Goal: Task Accomplishment & Management: Complete application form

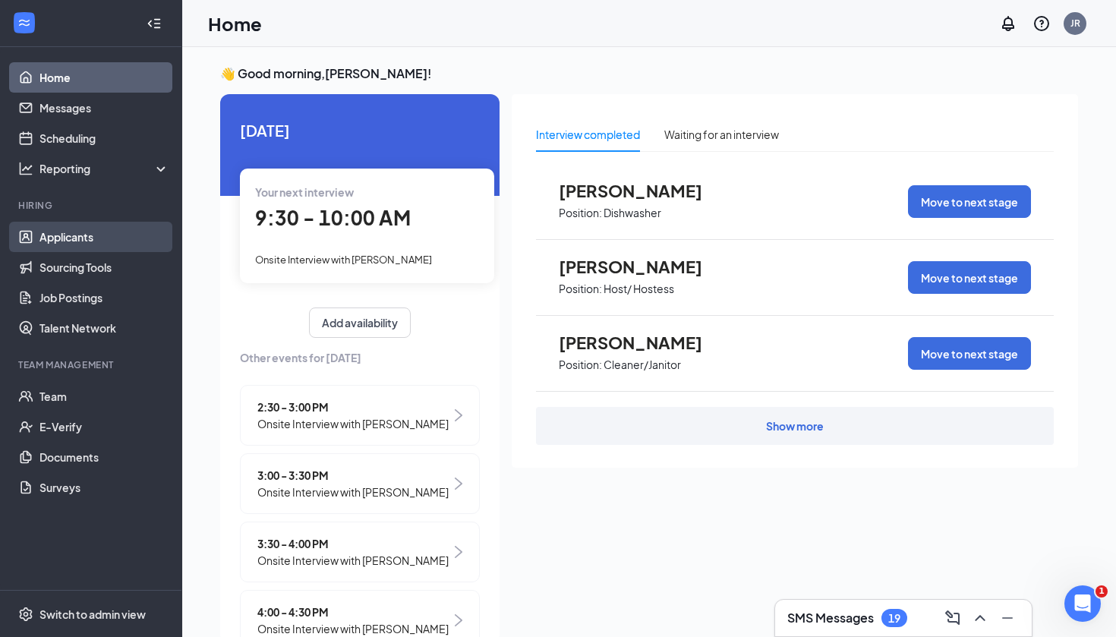
click at [79, 235] on link "Applicants" at bounding box center [104, 237] width 130 height 30
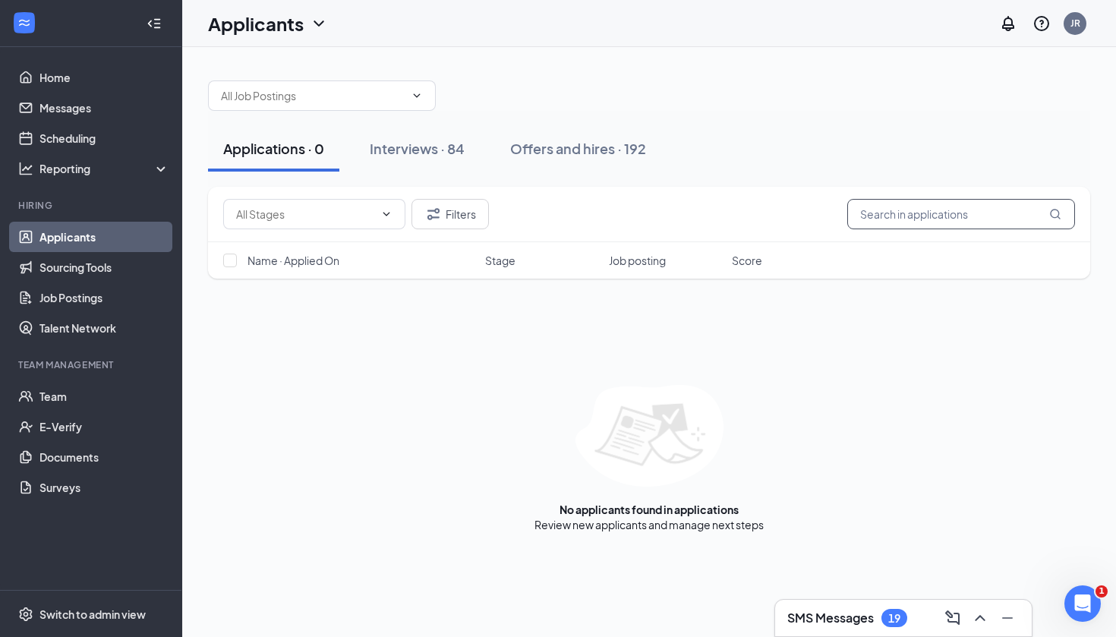
click at [917, 211] on input "text" at bounding box center [961, 214] width 228 height 30
type input "[PERSON_NAME]"
click at [437, 153] on div "Interviews · 1 / 84" at bounding box center [447, 148] width 112 height 19
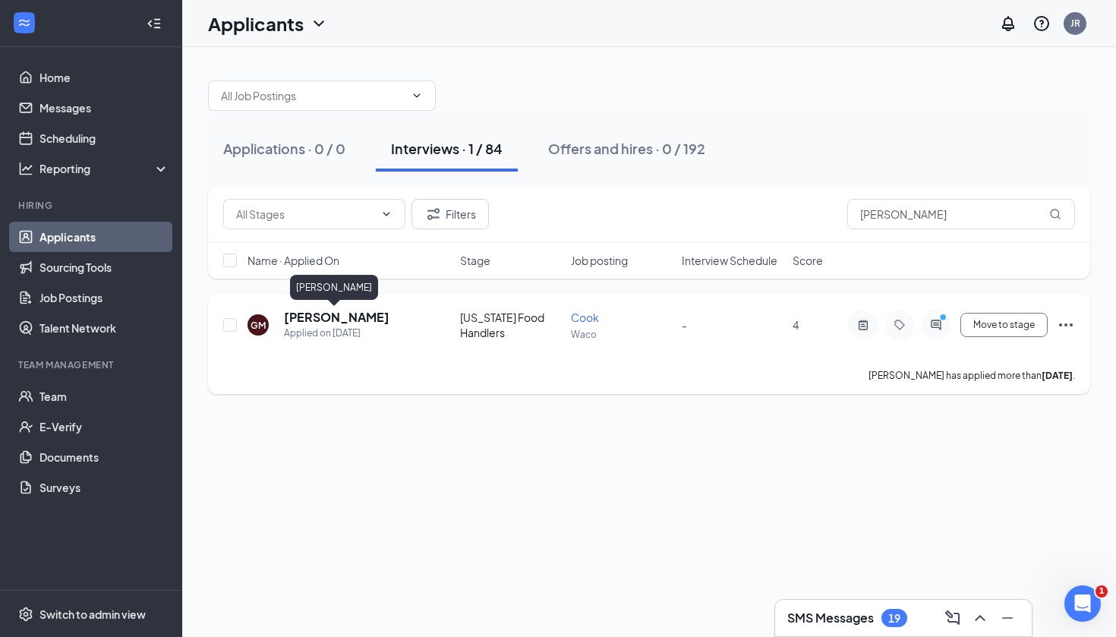
click at [338, 314] on h5 "[PERSON_NAME]" at bounding box center [337, 317] width 106 height 17
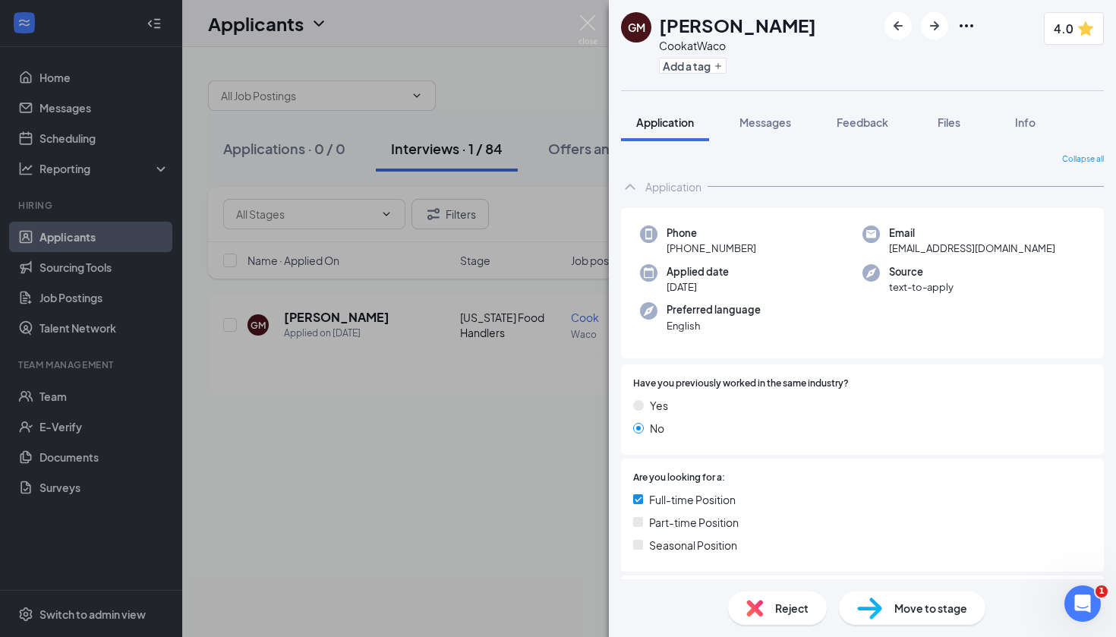
click at [371, 483] on div "GM Glenn Martinez Cook at Waco Add a tag 4.0 Application Messages Feedback File…" at bounding box center [558, 318] width 1116 height 637
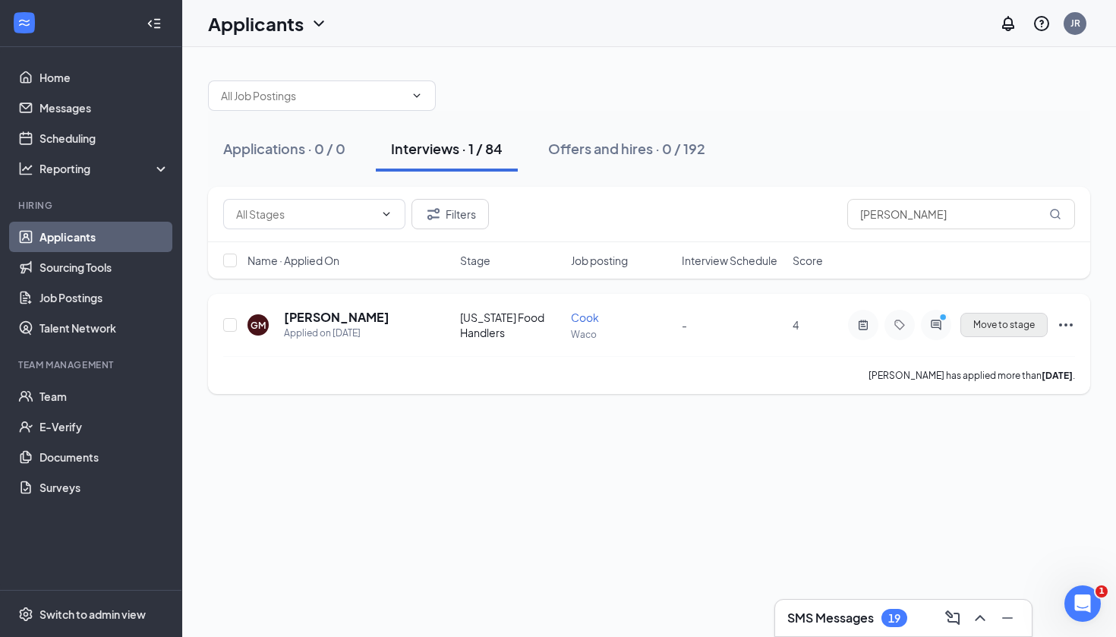
click at [983, 323] on span "Move to stage" at bounding box center [1004, 325] width 62 height 11
type input "Hiring Complete (next stage)"
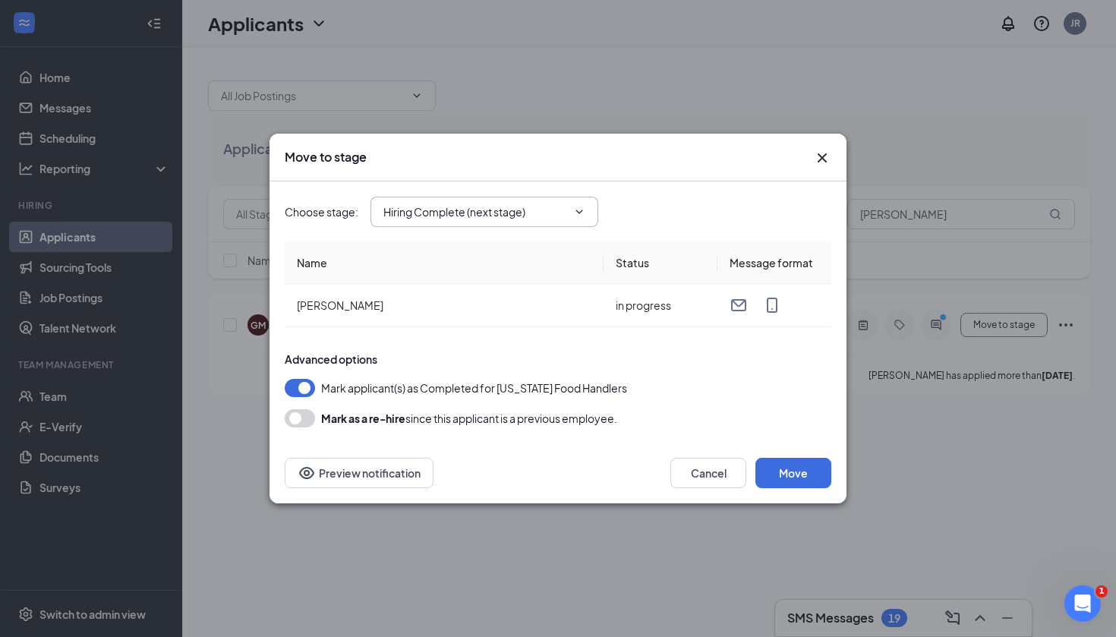
click at [581, 217] on icon "ChevronDown" at bounding box center [579, 212] width 12 height 12
click at [559, 222] on span "Hiring Complete (next stage)" at bounding box center [485, 212] width 228 height 30
click at [557, 215] on input "Hiring Complete (next stage)" at bounding box center [475, 212] width 184 height 17
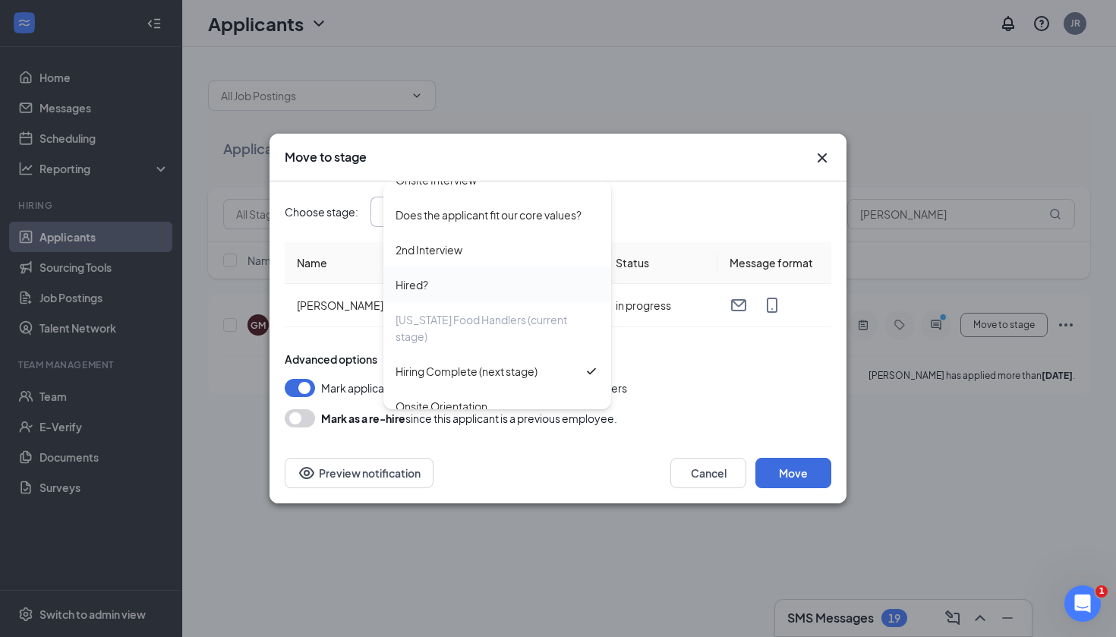
scroll to position [52, 0]
click at [549, 519] on div "Move to stage Choose stage : Hiring Complete (next stage) Application Onsite In…" at bounding box center [558, 318] width 1116 height 637
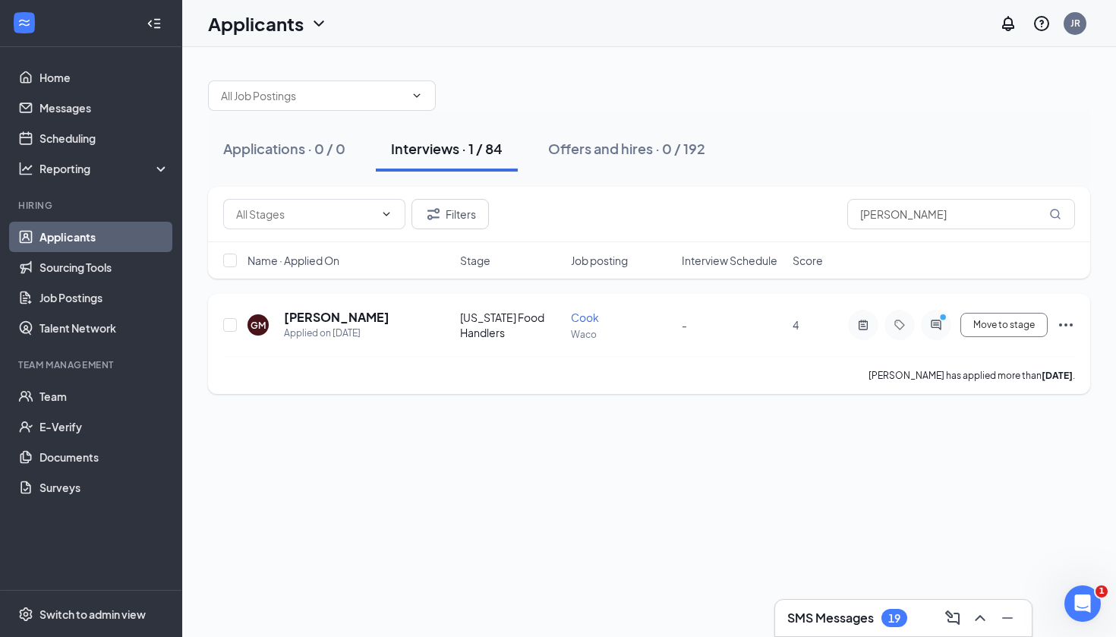
click at [1066, 337] on div "Move to stage" at bounding box center [961, 325] width 228 height 30
click at [1067, 320] on icon "Ellipses" at bounding box center [1066, 325] width 18 height 18
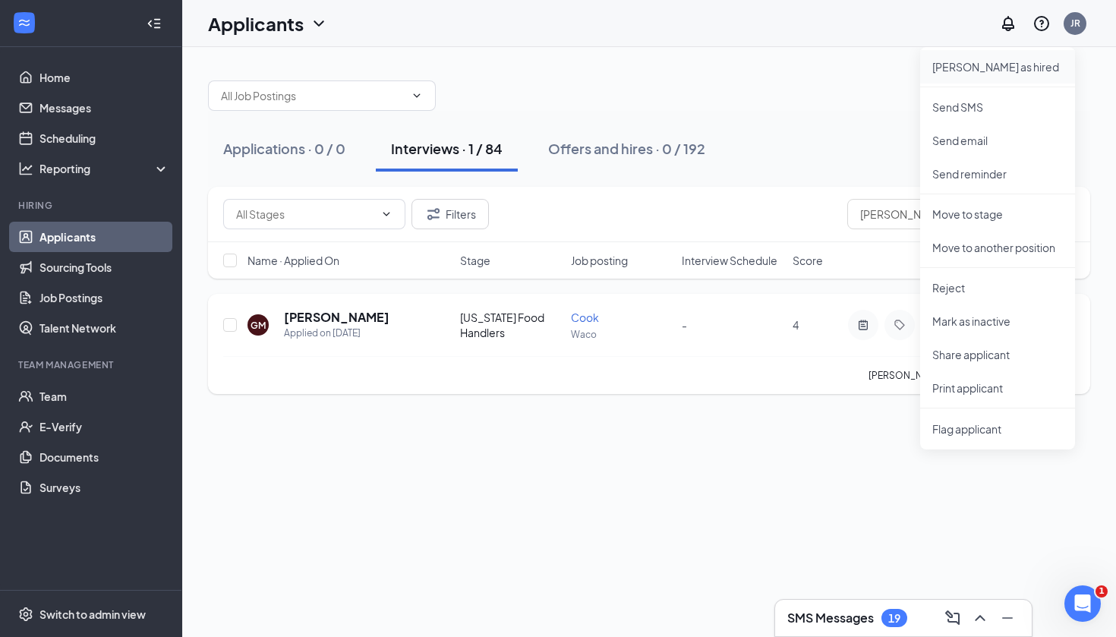
click at [986, 77] on li "Mark as hired" at bounding box center [997, 66] width 155 height 33
type input "Hiring Complete (final stage)"
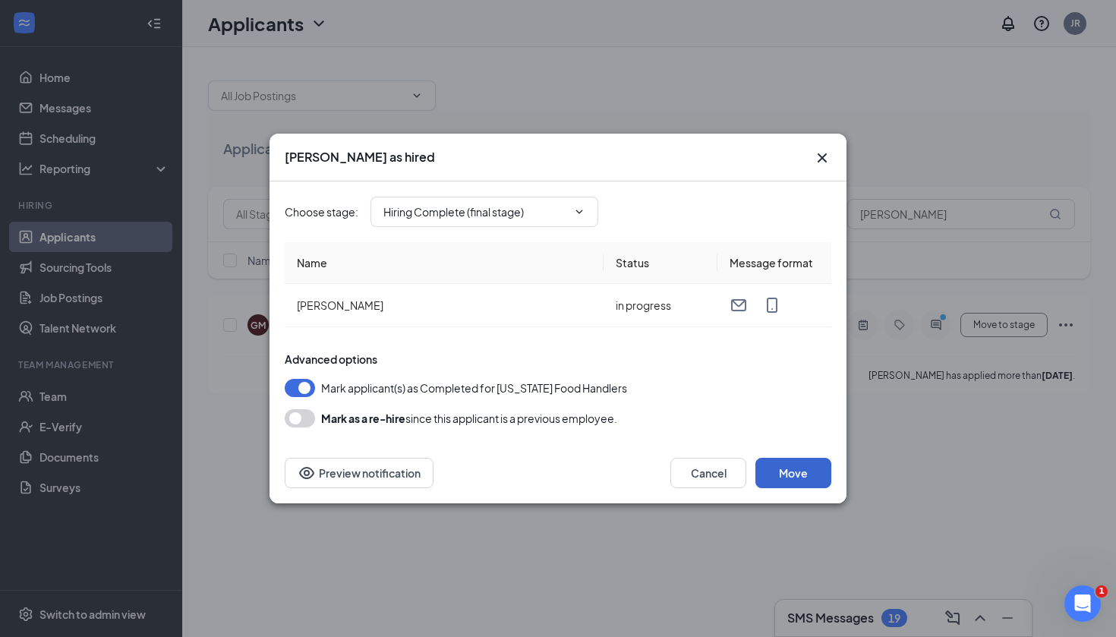
click at [797, 465] on button "Move" at bounding box center [794, 473] width 76 height 30
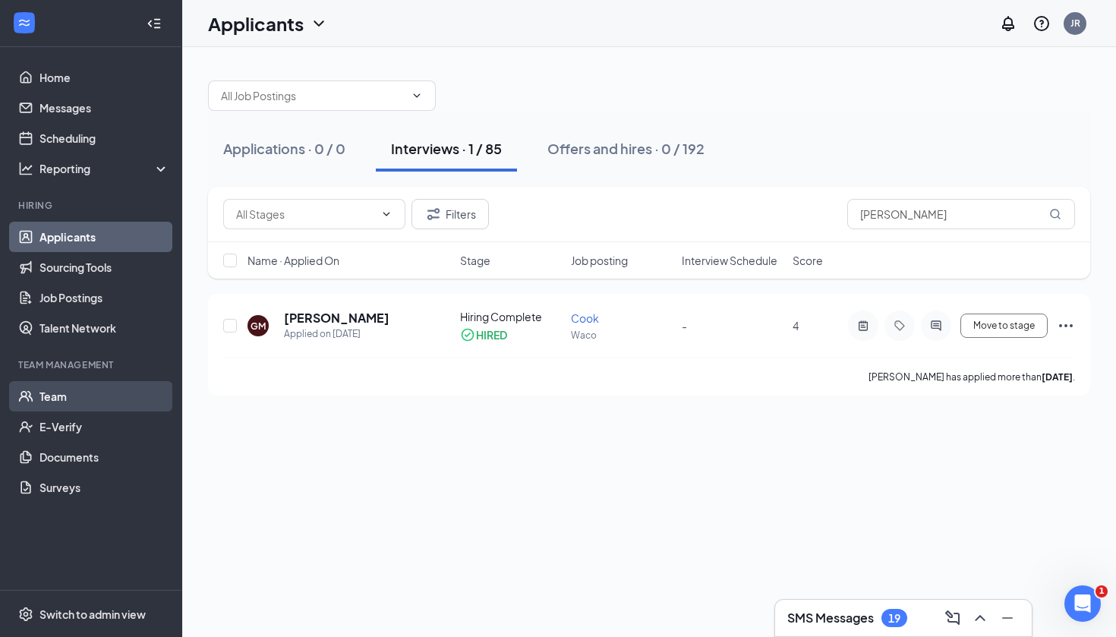
click at [61, 399] on link "Team" at bounding box center [104, 396] width 130 height 30
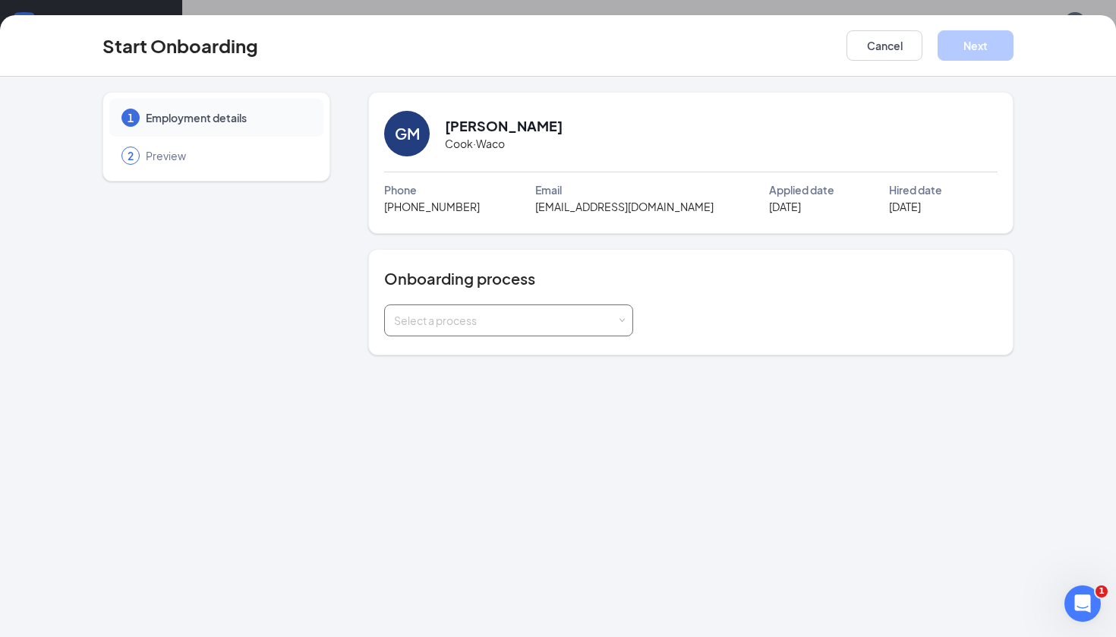
click at [626, 330] on div "Select a process" at bounding box center [508, 320] width 249 height 32
click at [601, 353] on li "TJFC Waco New Hire" at bounding box center [508, 352] width 249 height 27
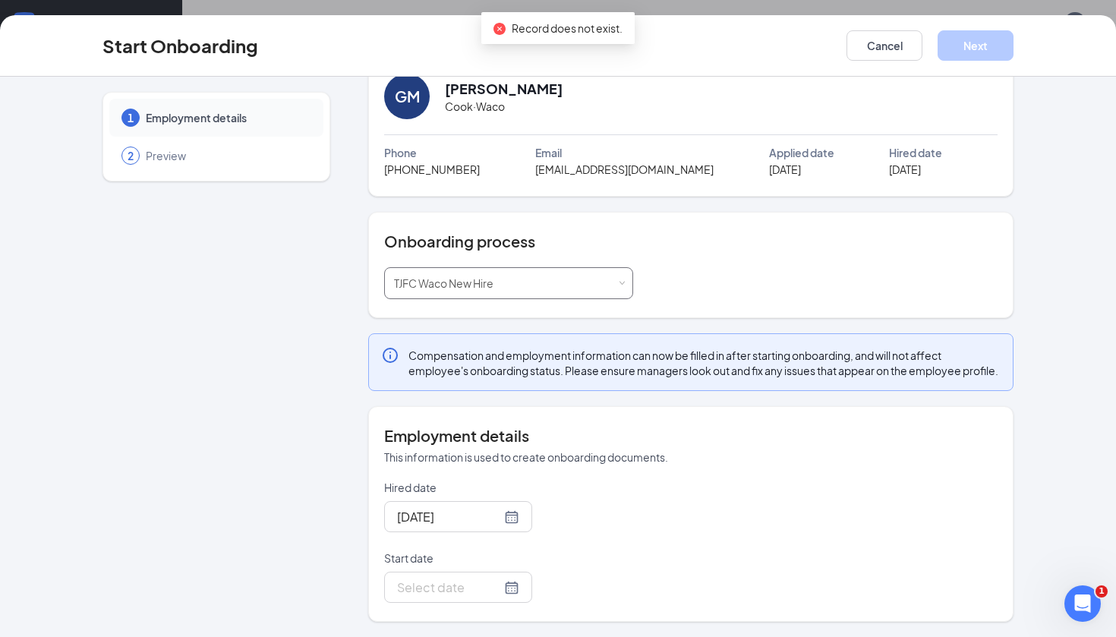
scroll to position [52, 0]
click at [498, 588] on div at bounding box center [458, 587] width 122 height 19
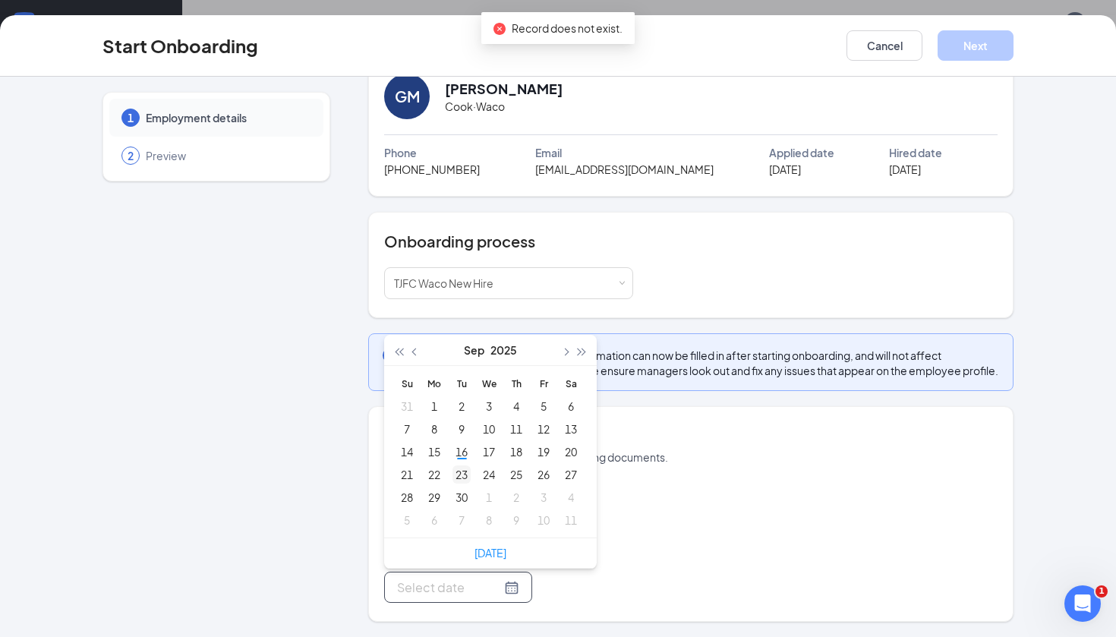
type input "[DATE]"
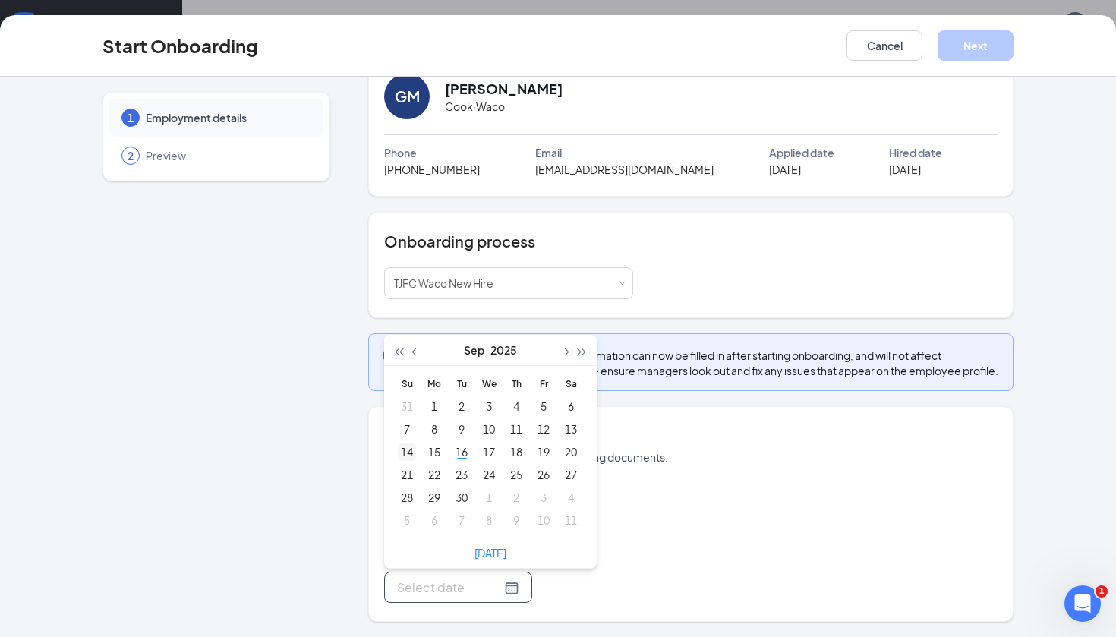
type input "[DATE]"
click at [472, 451] on td "16" at bounding box center [461, 451] width 27 height 23
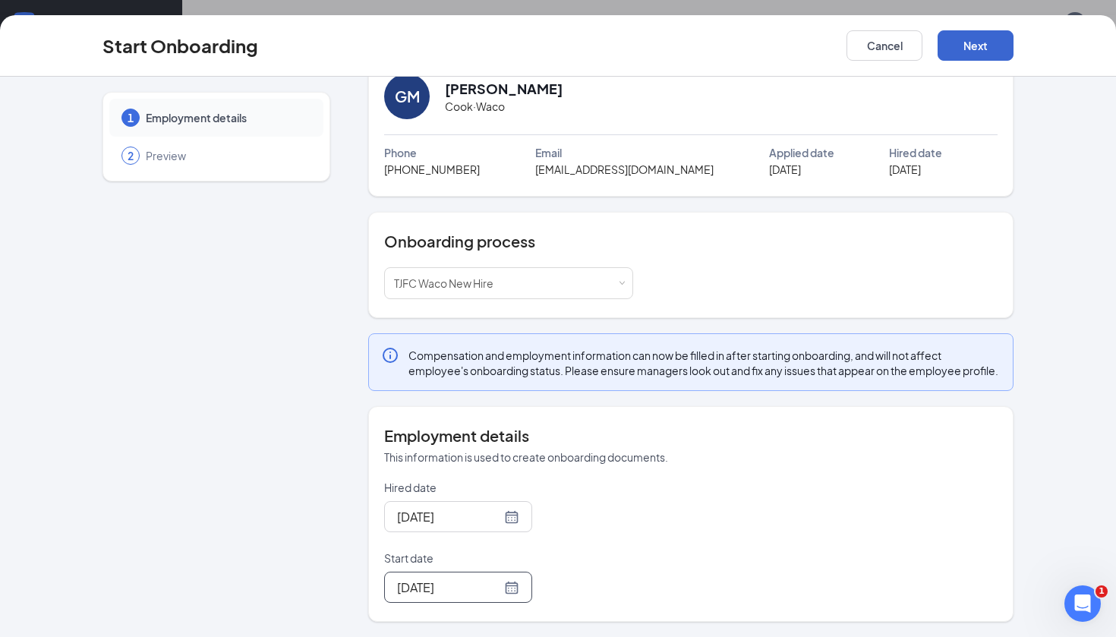
click at [976, 48] on button "Next" at bounding box center [976, 45] width 76 height 30
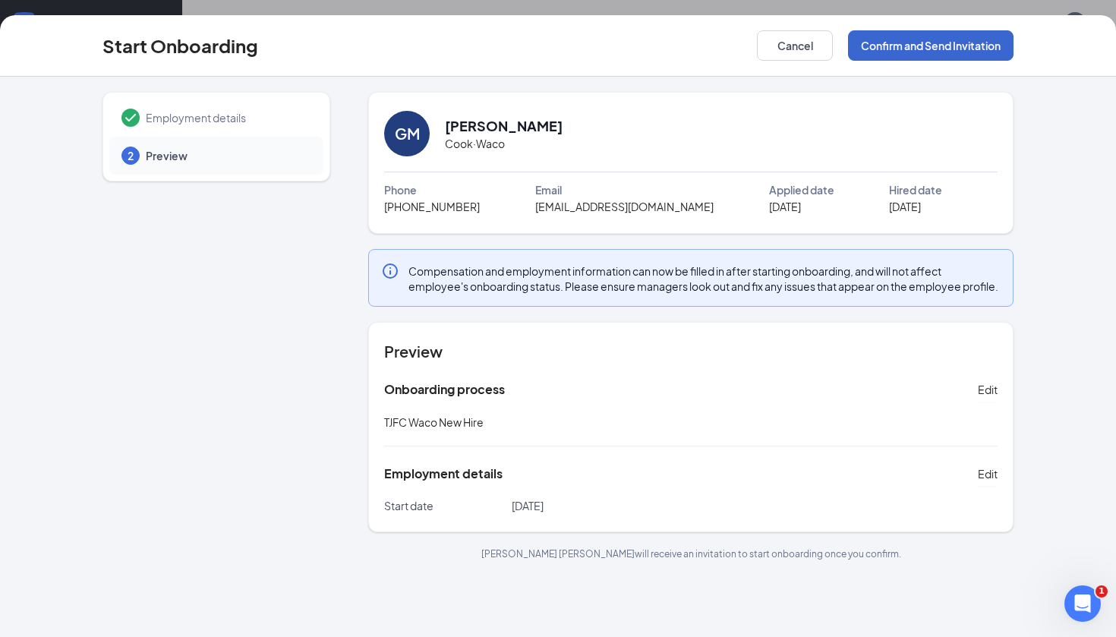
scroll to position [0, 0]
click at [972, 45] on button "Confirm and Send Invitation" at bounding box center [931, 45] width 166 height 30
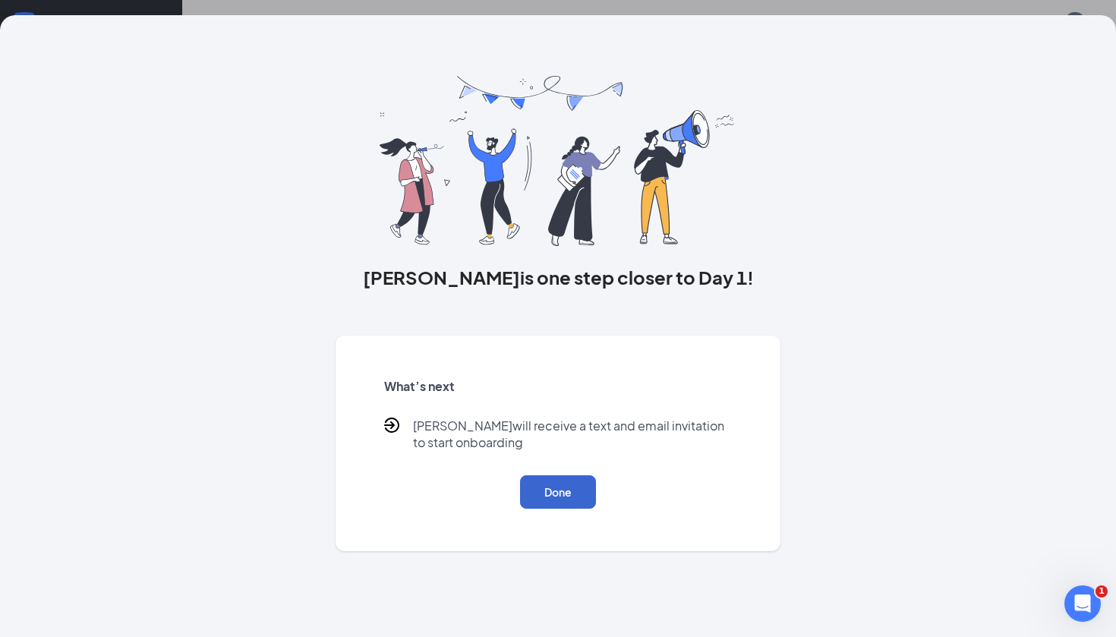
click at [550, 492] on button "Done" at bounding box center [558, 491] width 76 height 33
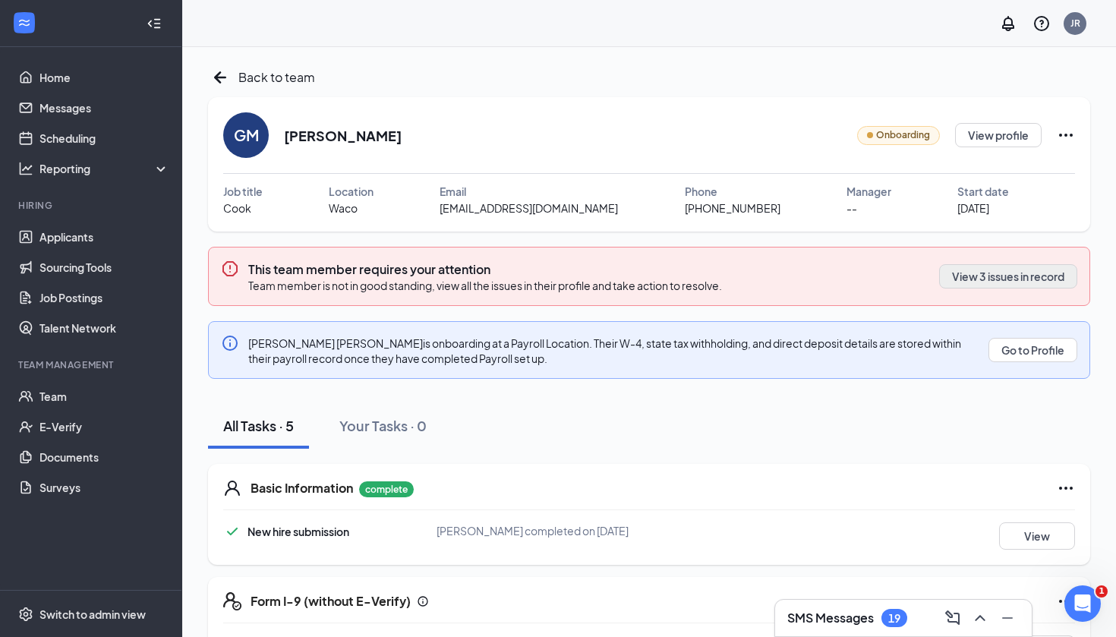
click at [983, 271] on button "View 3 issues in record" at bounding box center [1008, 276] width 138 height 24
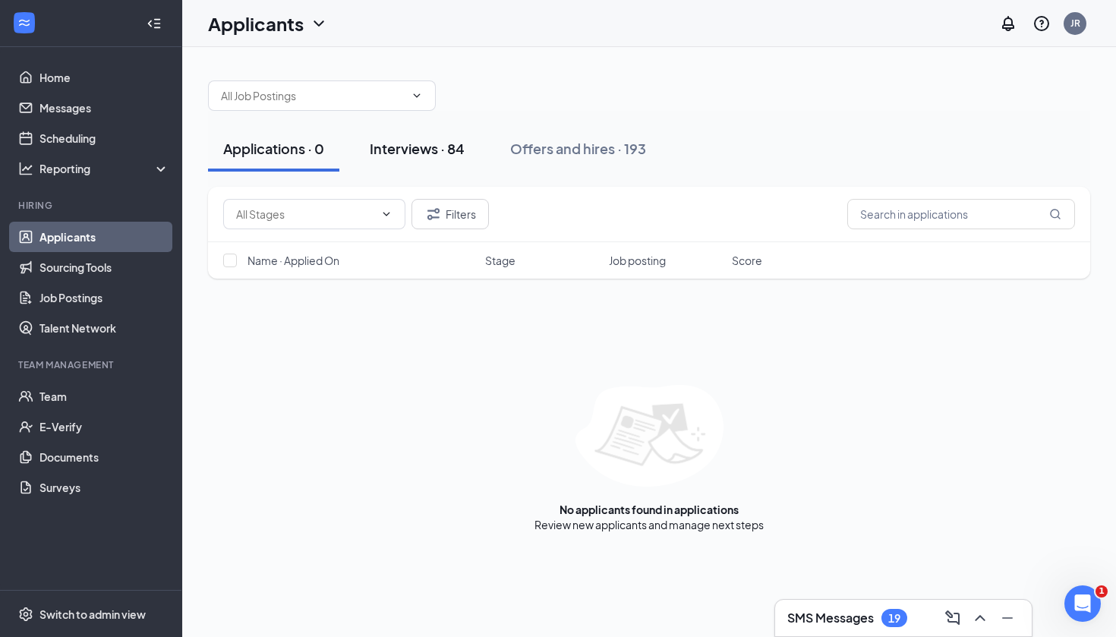
click at [432, 147] on div "Interviews · 84" at bounding box center [417, 148] width 95 height 19
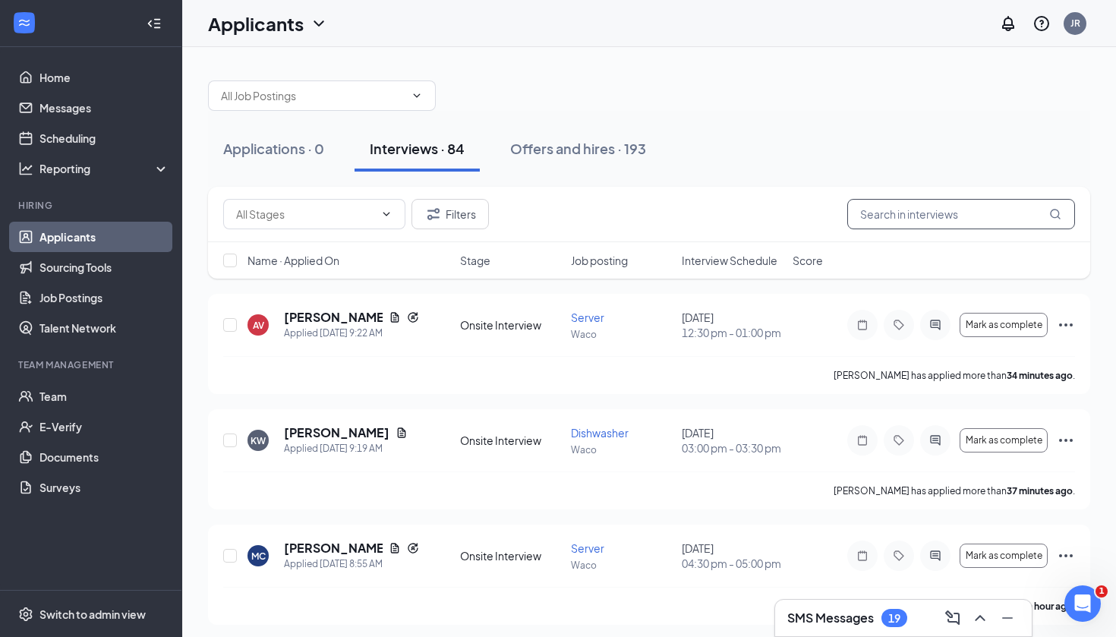
click at [909, 222] on input "text" at bounding box center [961, 214] width 228 height 30
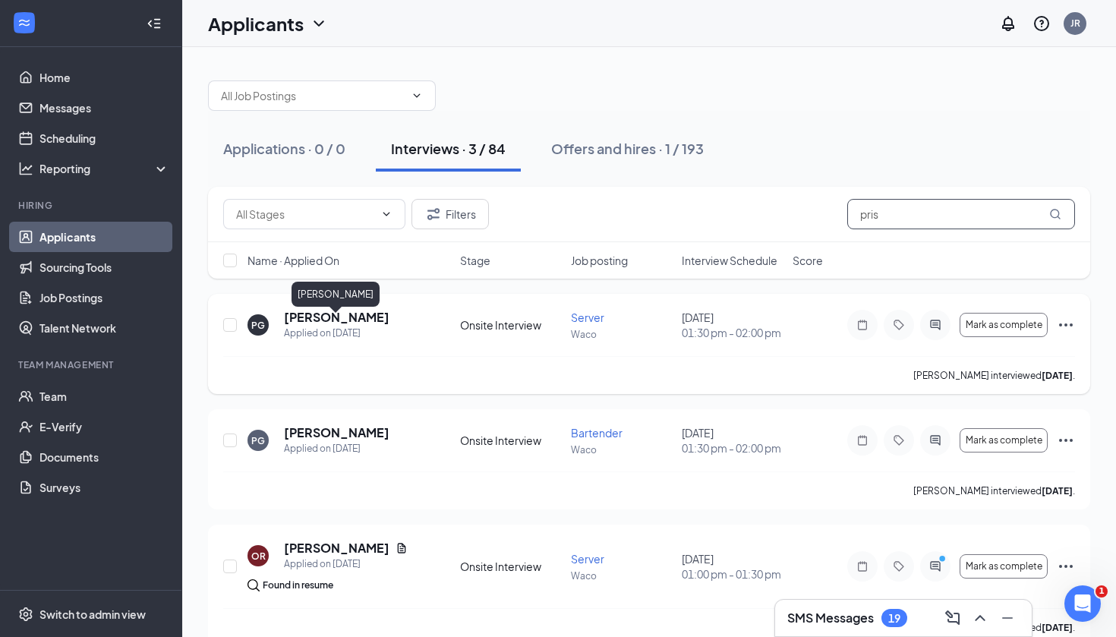
type input "pris"
